Goal: Task Accomplishment & Management: Manage account settings

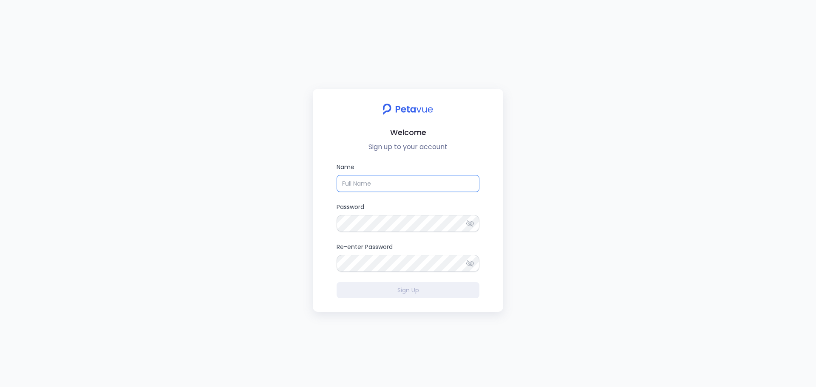
type input "[PERSON_NAME]"
click at [308, 258] on div "Welcome Sign up to your account Name Amy Yuan Password Re-enter Password Sign Up" at bounding box center [408, 193] width 816 height 387
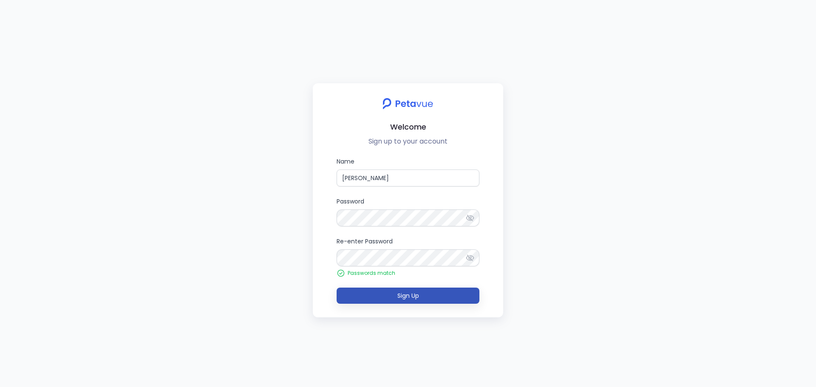
click at [367, 293] on button "Sign Up" at bounding box center [408, 296] width 143 height 16
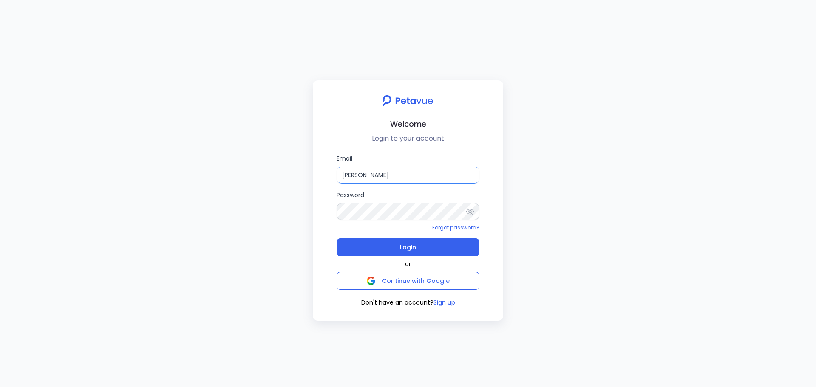
click at [379, 173] on input "Amy Yuan" at bounding box center [408, 175] width 143 height 17
drag, startPoint x: 389, startPoint y: 173, endPoint x: 270, endPoint y: 171, distance: 119.5
click at [270, 171] on div "Welcome Login to your account Email Amy Yuan Password Forgot password? Login or…" at bounding box center [408, 193] width 816 height 387
type input "amy.yuan@firemon.com"
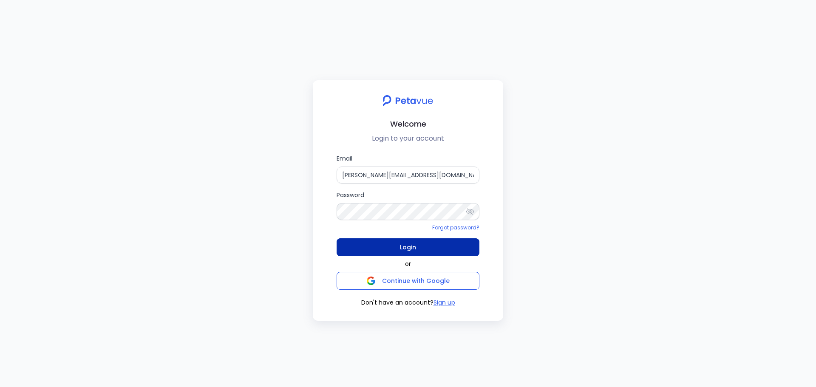
click at [412, 251] on span "Login" at bounding box center [408, 247] width 16 height 12
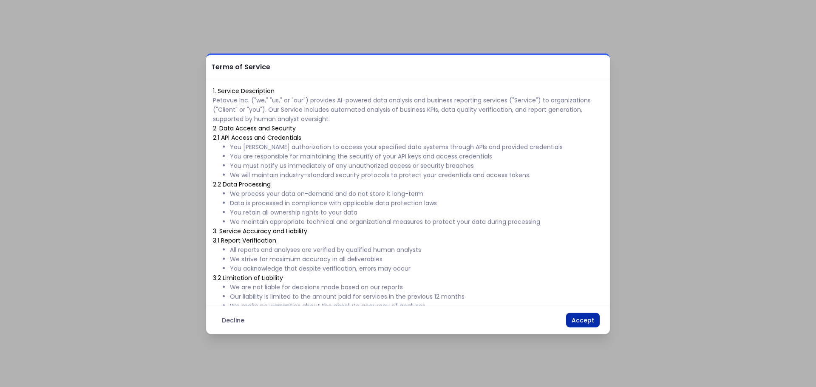
click at [581, 315] on button "Accept" at bounding box center [583, 320] width 34 height 14
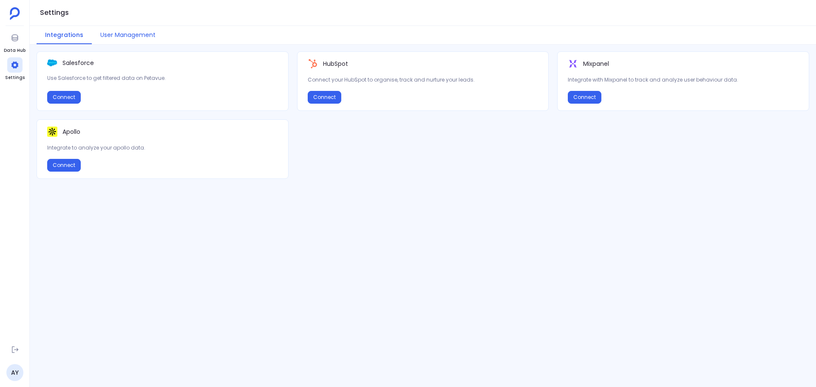
click at [132, 32] on button "User Management" at bounding box center [128, 35] width 72 height 18
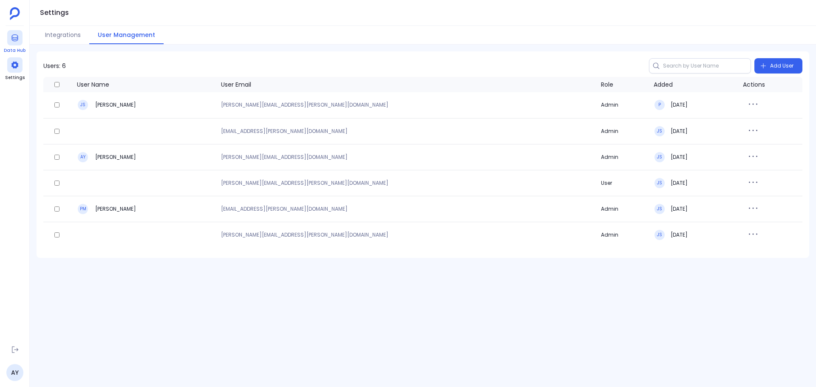
click at [15, 39] on icon at bounding box center [15, 38] width 9 height 9
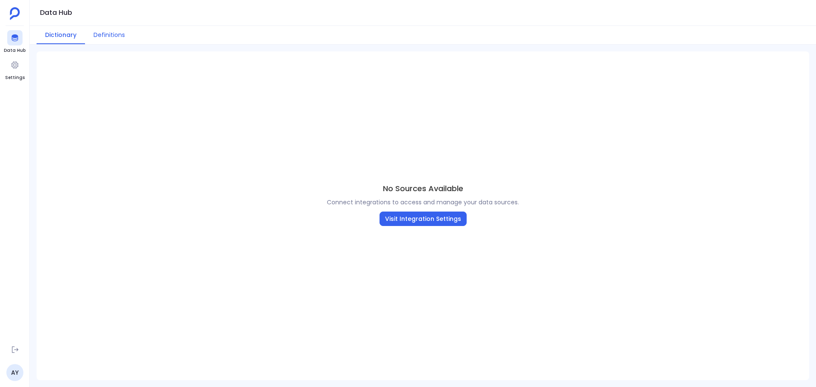
click at [105, 37] on button "Definitions" at bounding box center [109, 35] width 48 height 18
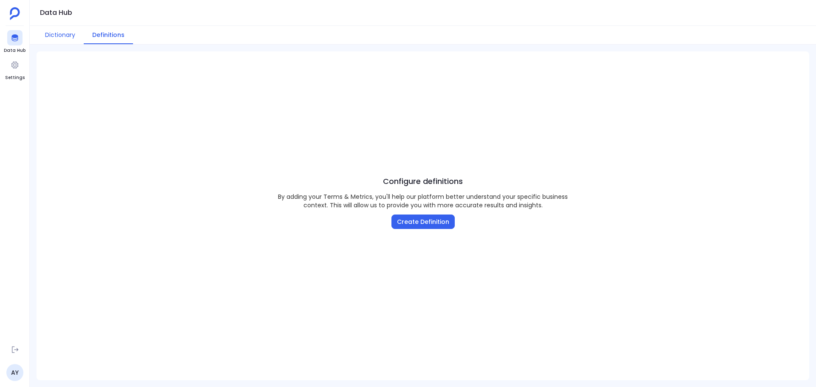
click at [69, 37] on button "Dictionary" at bounding box center [60, 35] width 47 height 18
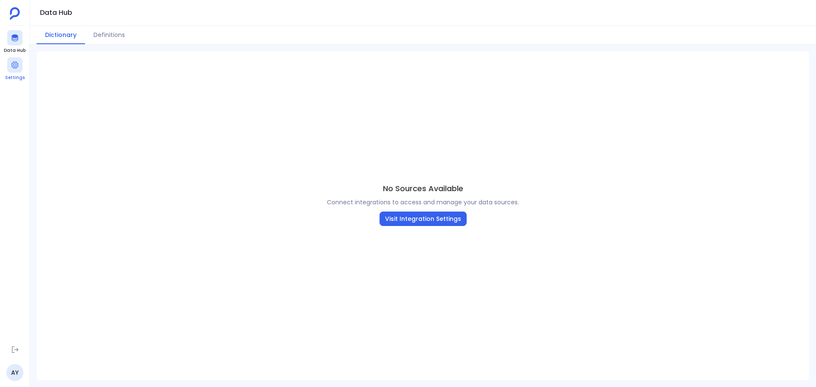
click at [22, 67] on div at bounding box center [14, 64] width 15 height 15
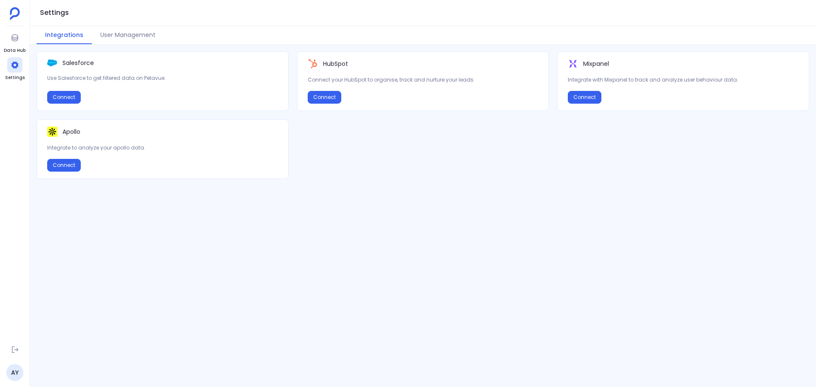
click at [164, 266] on div "Salesforce Use Salesforce to get filtered data on Petavue. Connect HubSpot Conn…" at bounding box center [423, 215] width 786 height 329
click at [11, 42] on icon at bounding box center [15, 38] width 9 height 9
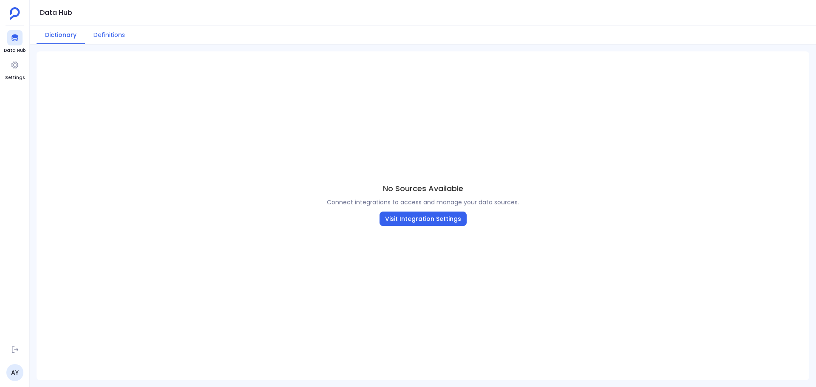
click at [109, 34] on button "Definitions" at bounding box center [109, 35] width 48 height 18
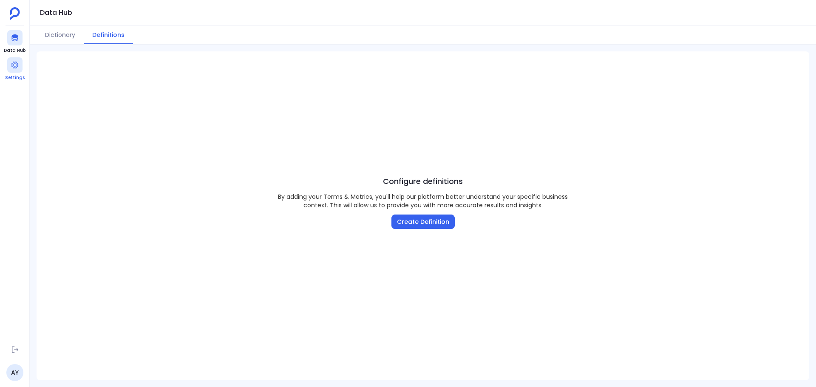
click at [14, 77] on span "Settings" at bounding box center [15, 77] width 20 height 7
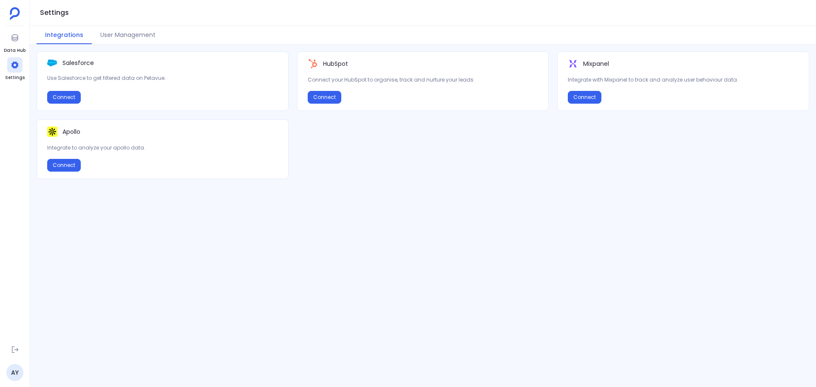
click at [203, 266] on div "Salesforce Use Salesforce to get filtered data on Petavue. Connect HubSpot Conn…" at bounding box center [423, 215] width 786 height 329
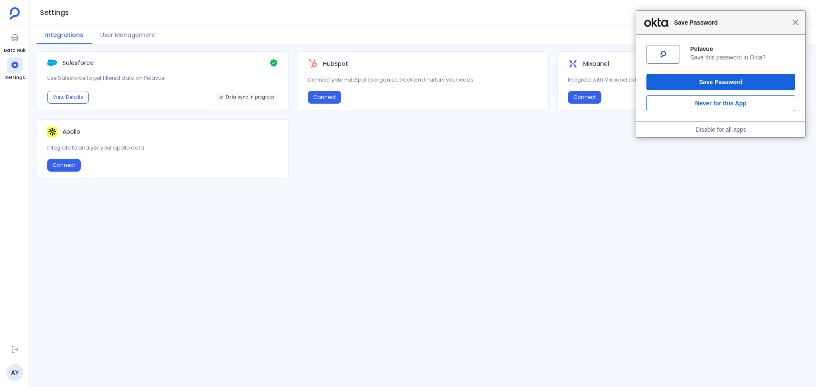
click at [796, 25] on span "Close" at bounding box center [795, 22] width 6 height 6
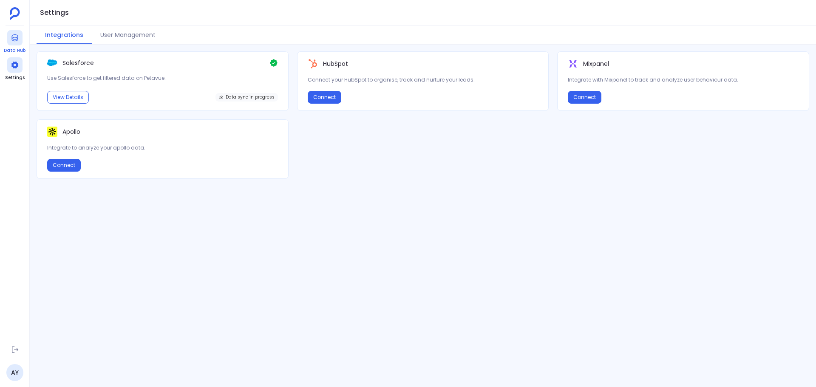
click at [14, 44] on div at bounding box center [14, 37] width 15 height 15
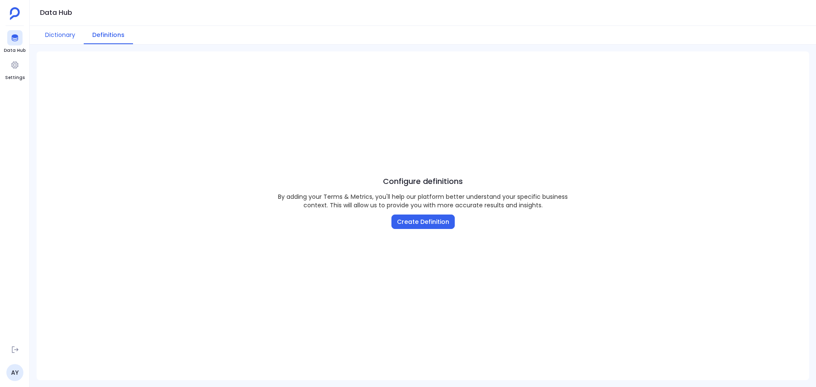
click at [64, 32] on button "Dictionary" at bounding box center [60, 35] width 47 height 18
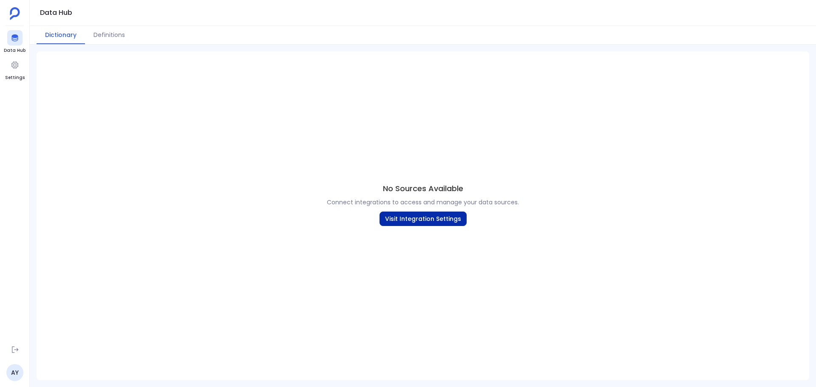
click at [419, 219] on button "Visit Integration Settings" at bounding box center [423, 219] width 87 height 14
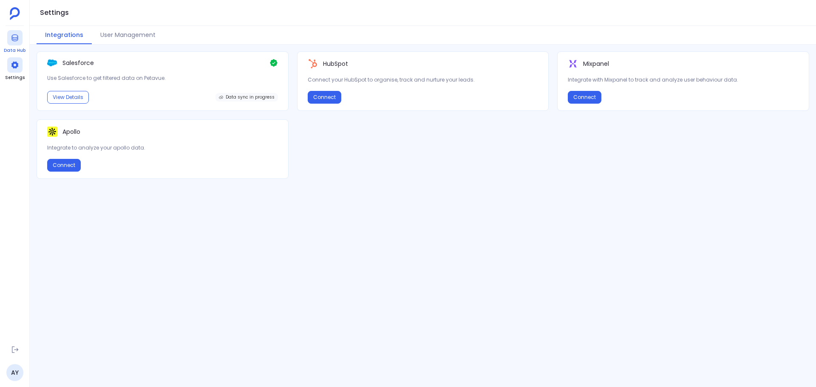
click at [14, 39] on icon at bounding box center [14, 37] width 6 height 7
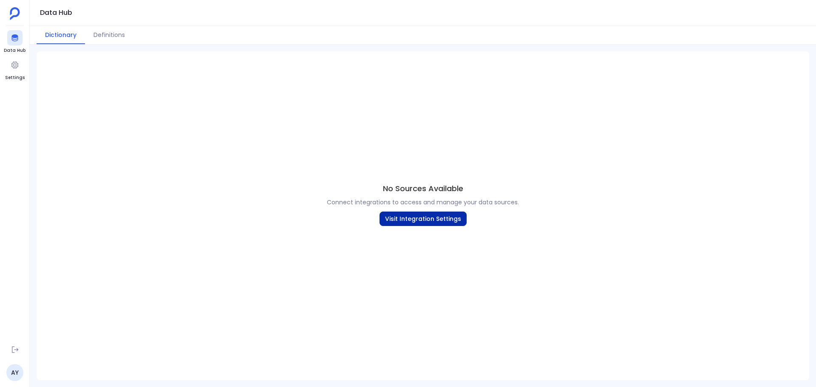
click at [446, 218] on button "Visit Integration Settings" at bounding box center [423, 219] width 87 height 14
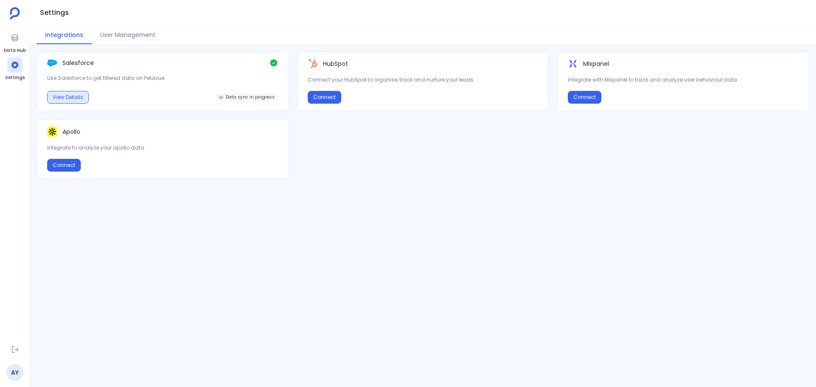
click at [58, 99] on button "View Details" at bounding box center [68, 97] width 42 height 13
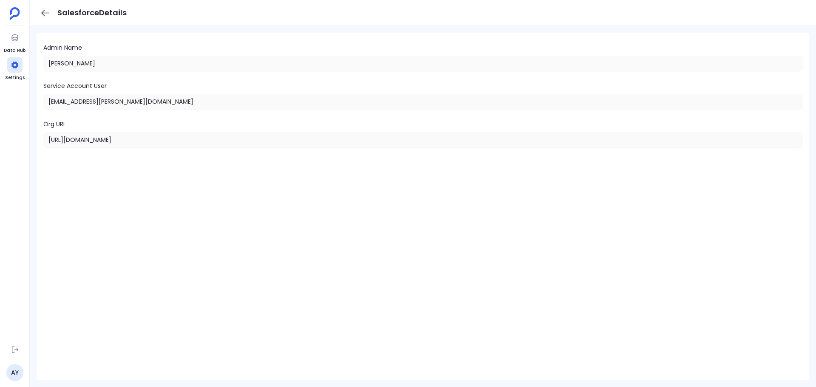
click at [46, 15] on icon at bounding box center [45, 13] width 11 height 11
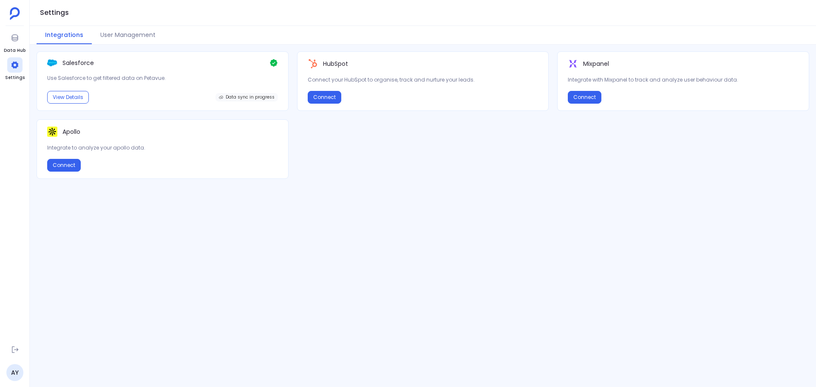
click at [706, 265] on div "Salesforce Use Salesforce to get filtered data on Petavue. View Details Data sy…" at bounding box center [423, 215] width 786 height 329
click at [119, 38] on button "User Management" at bounding box center [128, 35] width 72 height 18
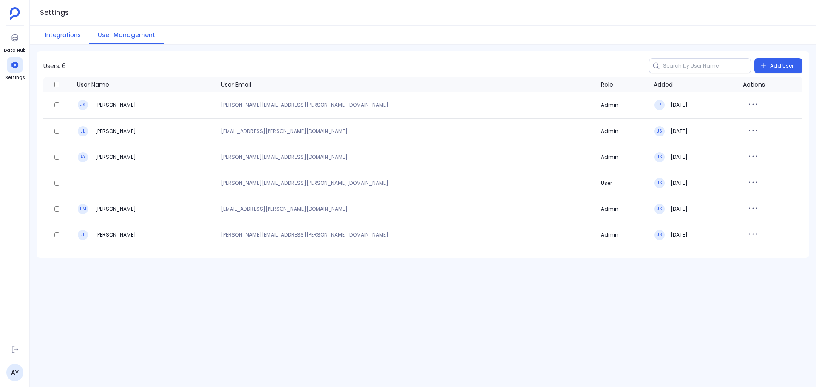
click at [74, 38] on button "Integrations" at bounding box center [63, 35] width 53 height 18
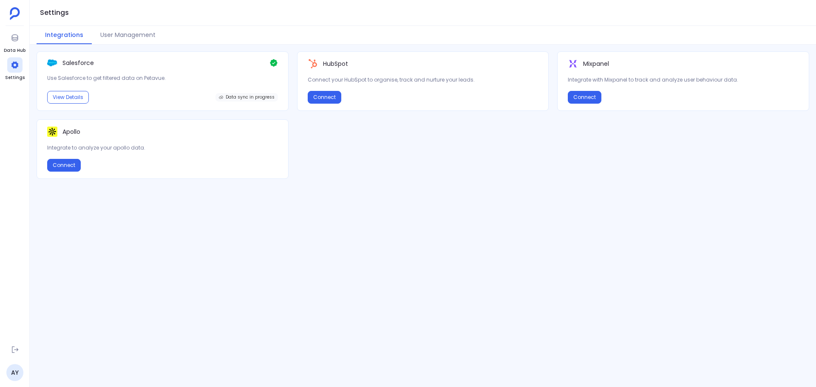
click at [85, 248] on div "Salesforce Use Salesforce to get filtered data on Petavue. View Details Data sy…" at bounding box center [423, 215] width 786 height 329
click at [17, 38] on icon at bounding box center [14, 37] width 6 height 7
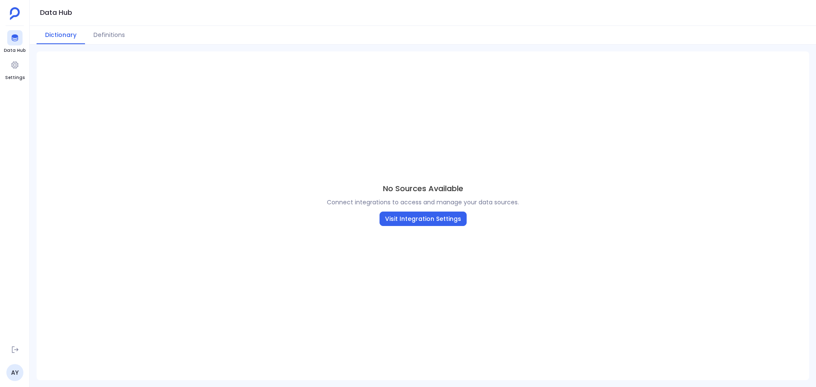
click at [67, 211] on div "No Sources Available Connect integrations to access and manage your data source…" at bounding box center [423, 204] width 773 height 306
drag, startPoint x: 251, startPoint y: 135, endPoint x: 65, endPoint y: 114, distance: 187.8
click at [251, 135] on div "No Sources Available Connect integrations to access and manage your data source…" at bounding box center [423, 204] width 773 height 306
click at [557, 122] on div "No Sources Available Connect integrations to access and manage your data source…" at bounding box center [423, 204] width 773 height 306
click at [456, 106] on div "No Sources Available Connect integrations to access and manage your data source…" at bounding box center [423, 204] width 773 height 306
